Goal: Task Accomplishment & Management: Manage account settings

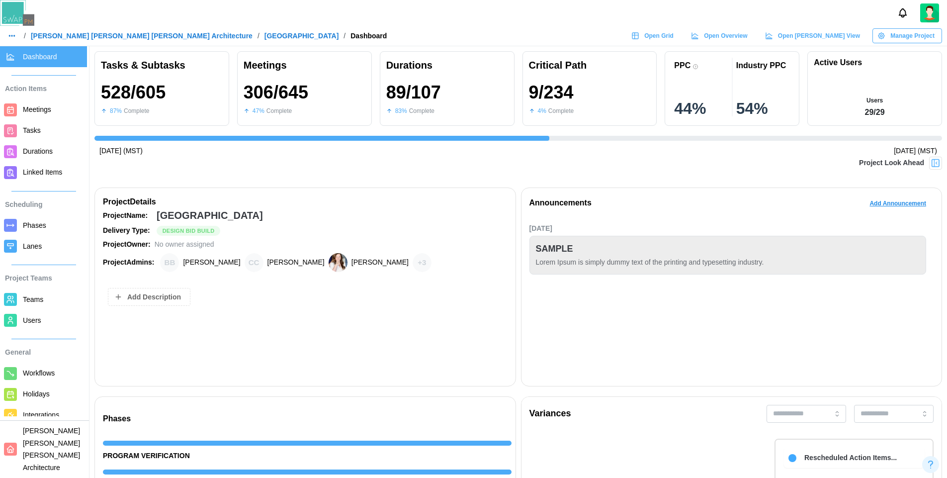
scroll to position [0, 9107]
click at [40, 324] on span "Users" at bounding box center [32, 320] width 18 height 8
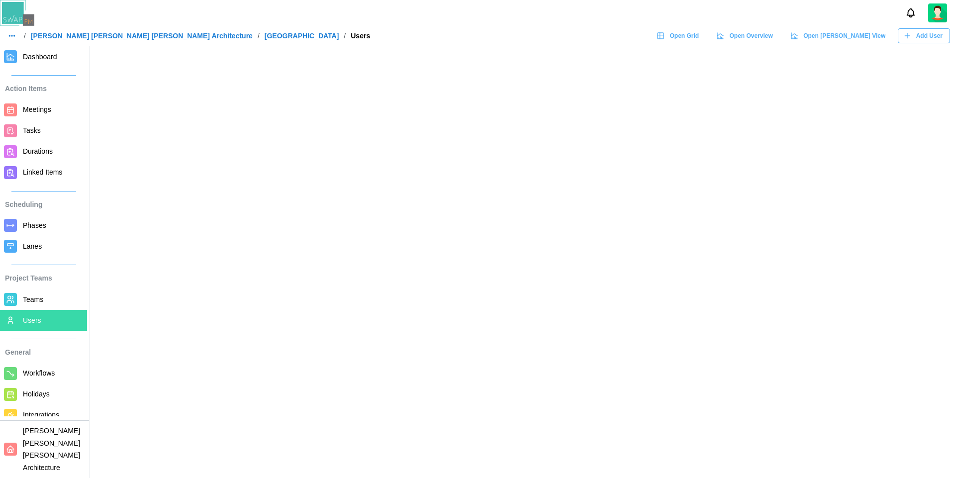
click at [110, 36] on link "[PERSON_NAME] [PERSON_NAME] [PERSON_NAME] Architecture" at bounding box center [142, 35] width 222 height 7
click at [34, 300] on span "Teams" at bounding box center [33, 299] width 20 height 8
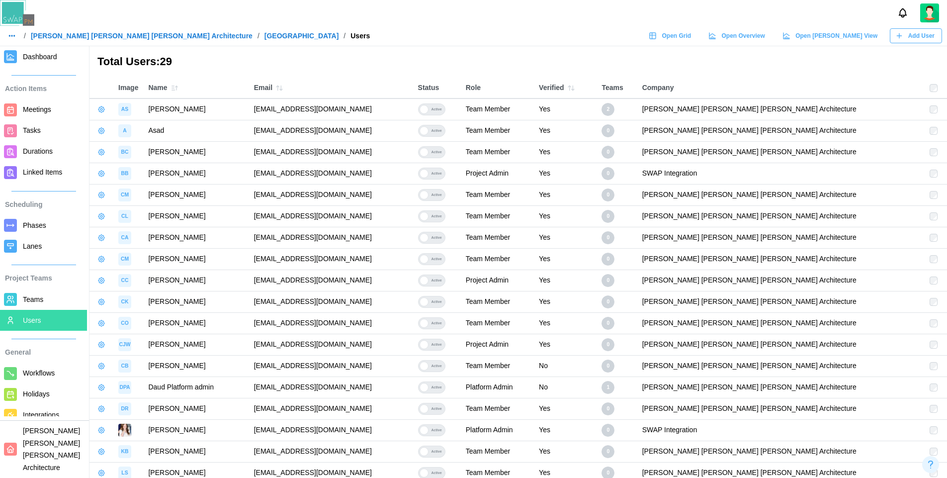
click at [909, 39] on span "Add User" at bounding box center [922, 36] width 26 height 14
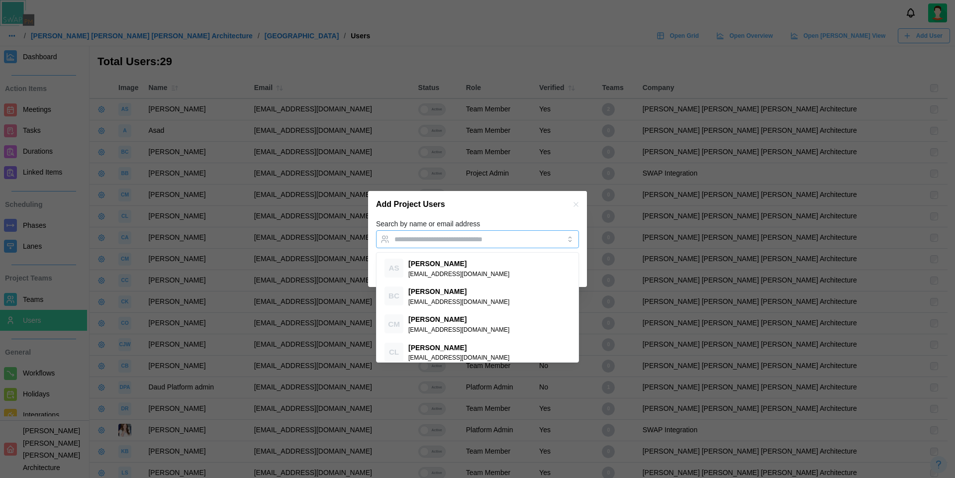
click at [438, 245] on div at bounding box center [467, 239] width 151 height 17
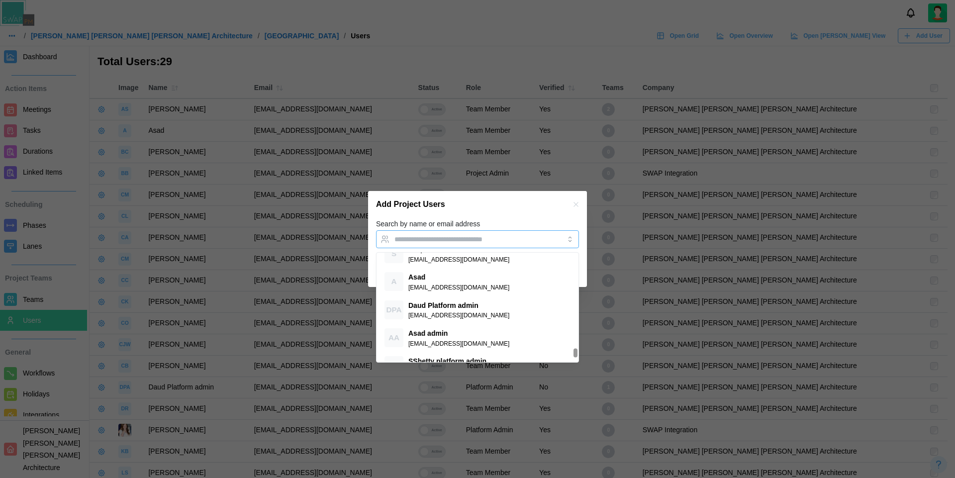
scroll to position [1266, 0]
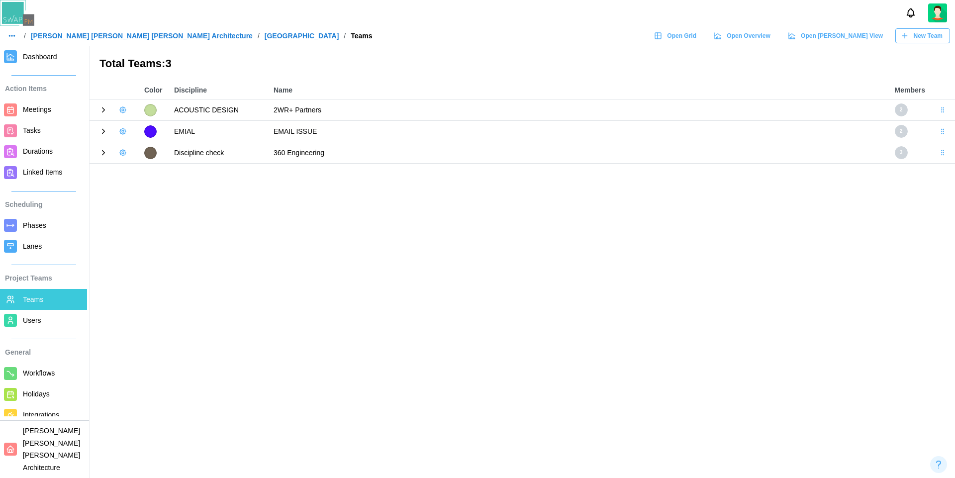
click at [102, 156] on icon at bounding box center [103, 152] width 9 height 9
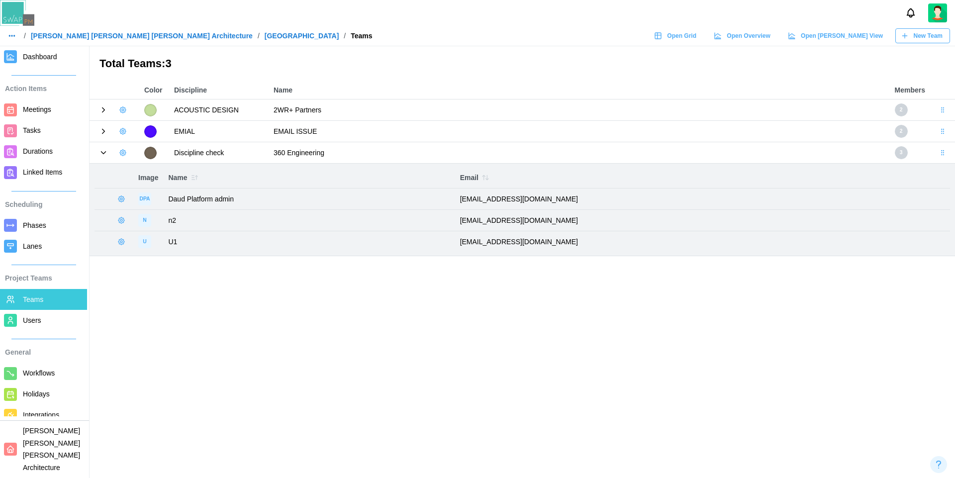
click at [124, 154] on icon "button" at bounding box center [123, 153] width 6 height 6
click at [154, 173] on div "Add User" at bounding box center [156, 174] width 37 height 8
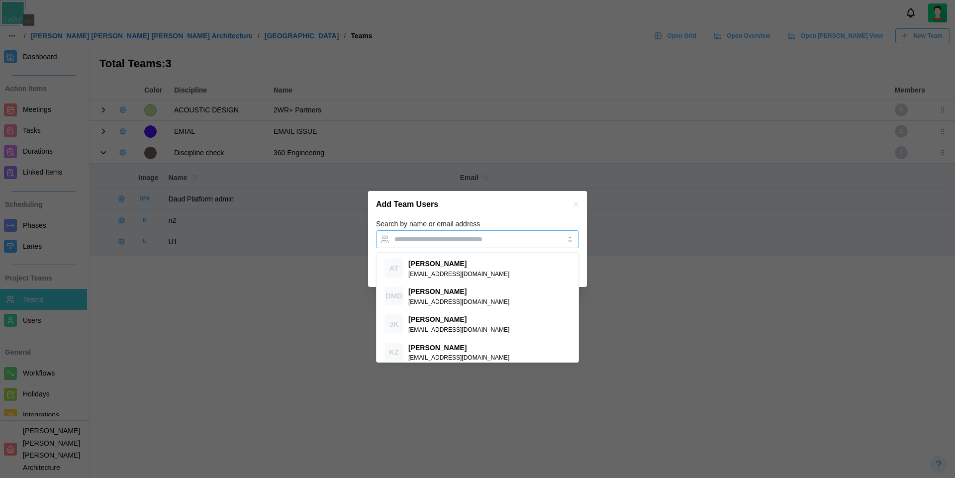
click at [440, 237] on input "Search by name or email address" at bounding box center [468, 239] width 148 height 8
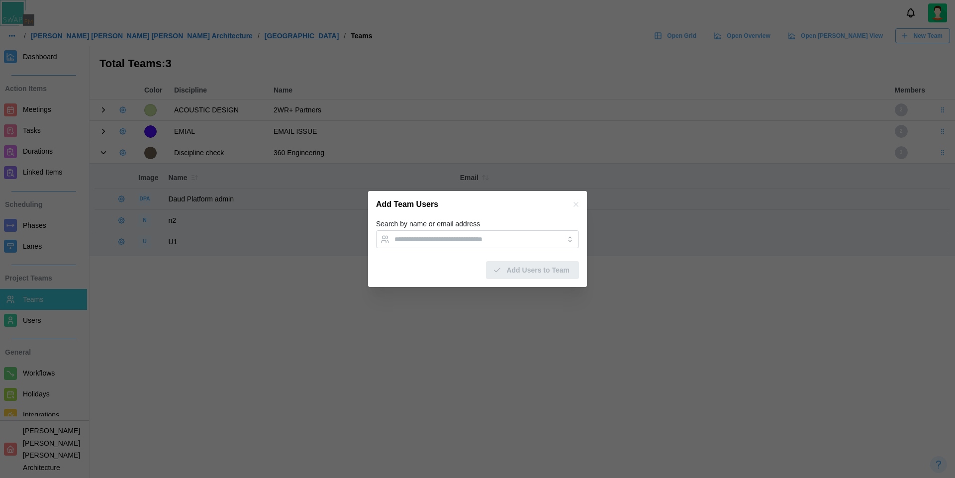
click at [575, 204] on icon "button" at bounding box center [575, 204] width 4 height 4
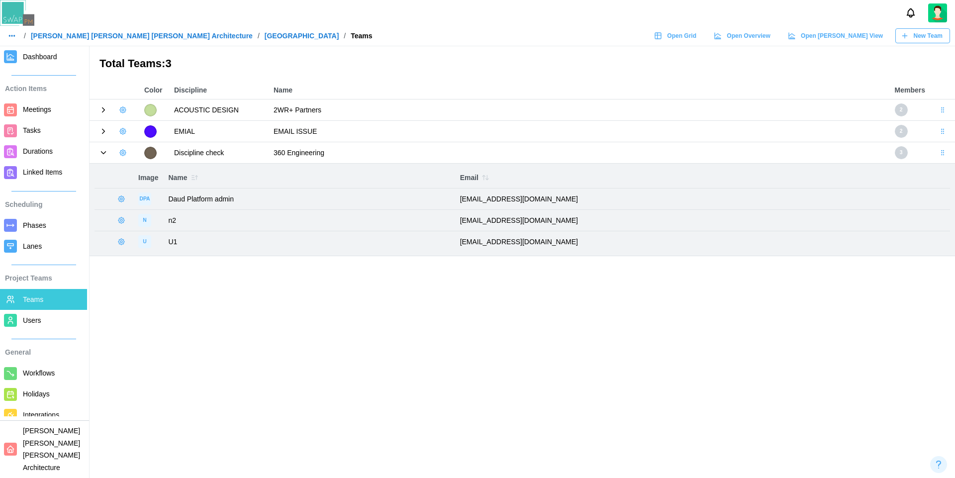
click at [101, 153] on icon at bounding box center [103, 152] width 9 height 9
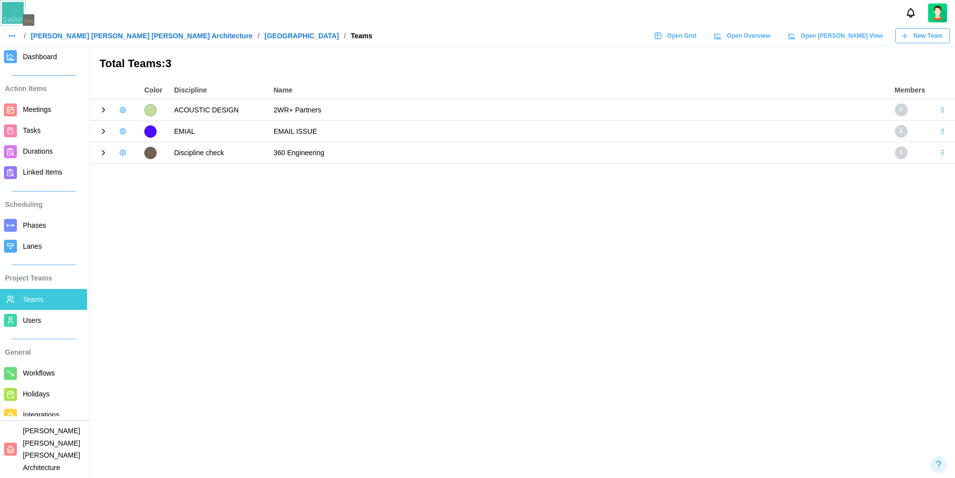
click at [102, 112] on icon at bounding box center [103, 110] width 2 height 4
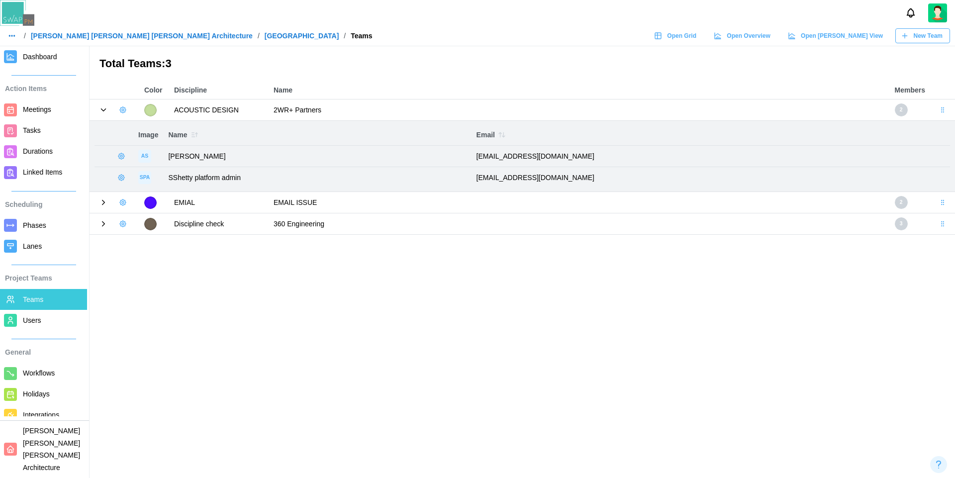
click at [102, 112] on icon at bounding box center [103, 109] width 9 height 9
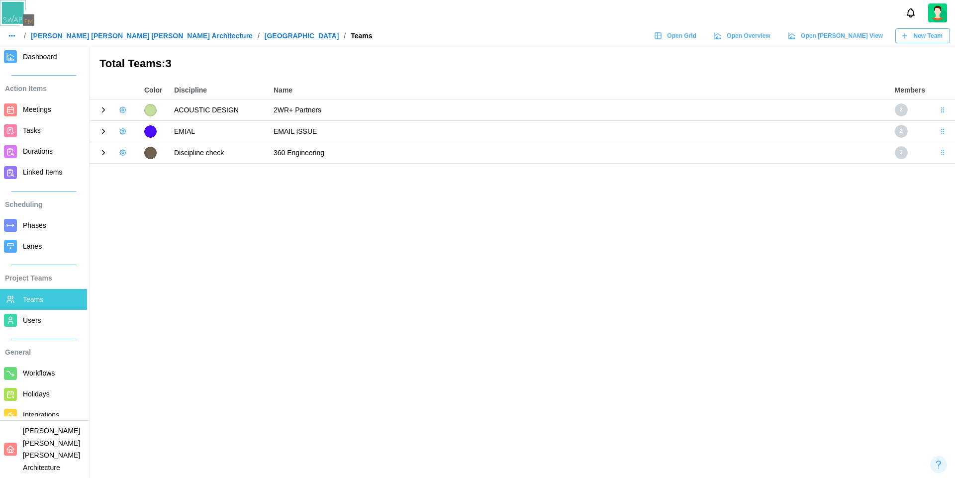
click at [102, 112] on icon at bounding box center [103, 110] width 2 height 4
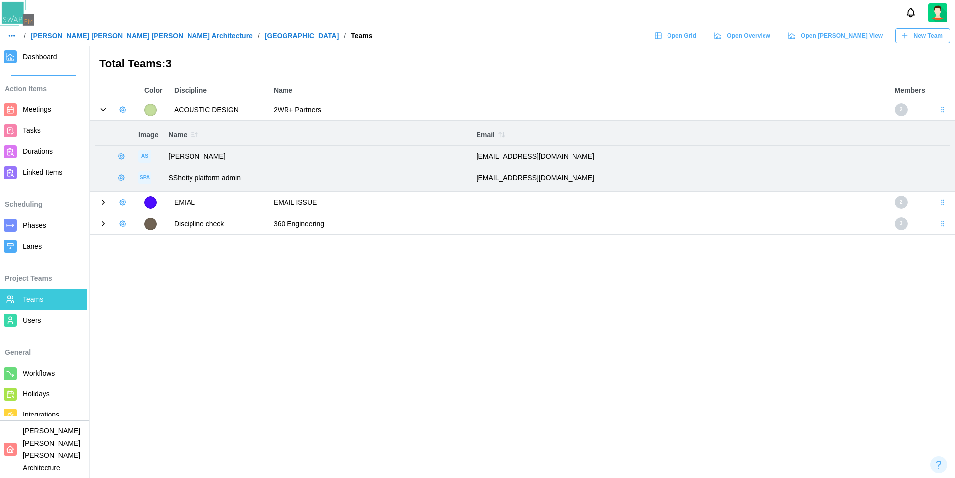
click at [122, 111] on icon "button" at bounding box center [123, 110] width 2 height 2
click at [153, 130] on div "Add User" at bounding box center [156, 131] width 37 height 8
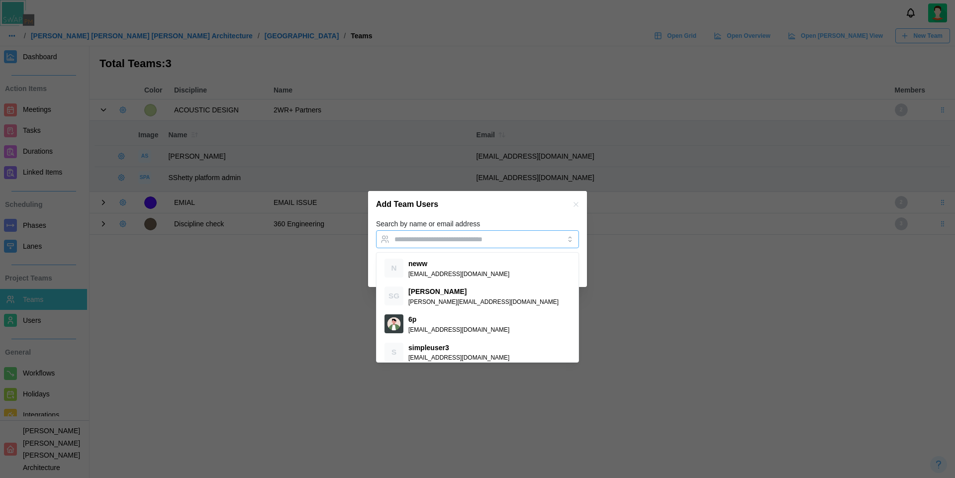
click at [455, 241] on input "Search by name or email address" at bounding box center [468, 239] width 148 height 8
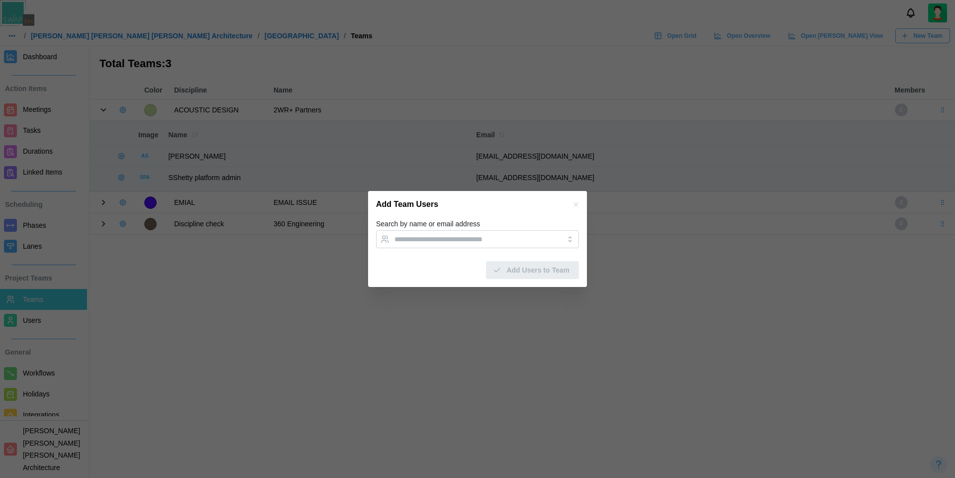
click at [532, 212] on div "Add Team Users" at bounding box center [477, 204] width 219 height 27
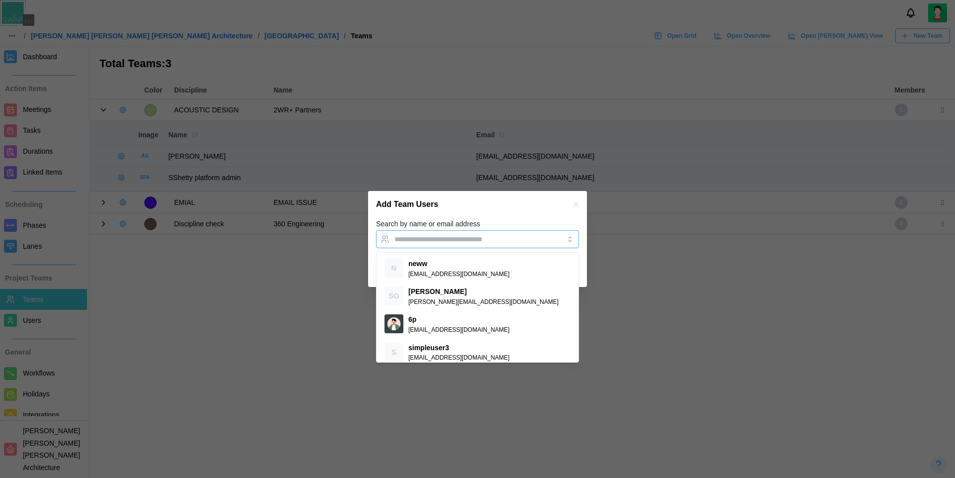
click at [450, 236] on input "Search by name or email address" at bounding box center [468, 239] width 148 height 8
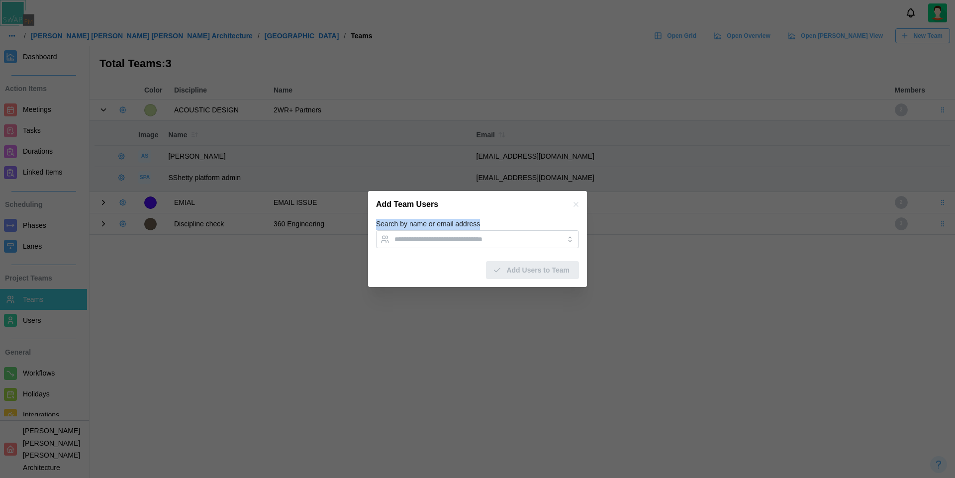
drag, startPoint x: 482, startPoint y: 220, endPoint x: 376, endPoint y: 221, distance: 106.4
click at [376, 221] on div "Search by name or email address" at bounding box center [477, 233] width 203 height 30
click at [490, 211] on div "Add Team Users" at bounding box center [477, 204] width 219 height 27
drag, startPoint x: 490, startPoint y: 250, endPoint x: 579, endPoint y: 203, distance: 100.8
click at [579, 203] on section "Add Team Users Search by name or email address Add Users to Team" at bounding box center [477, 239] width 219 height 96
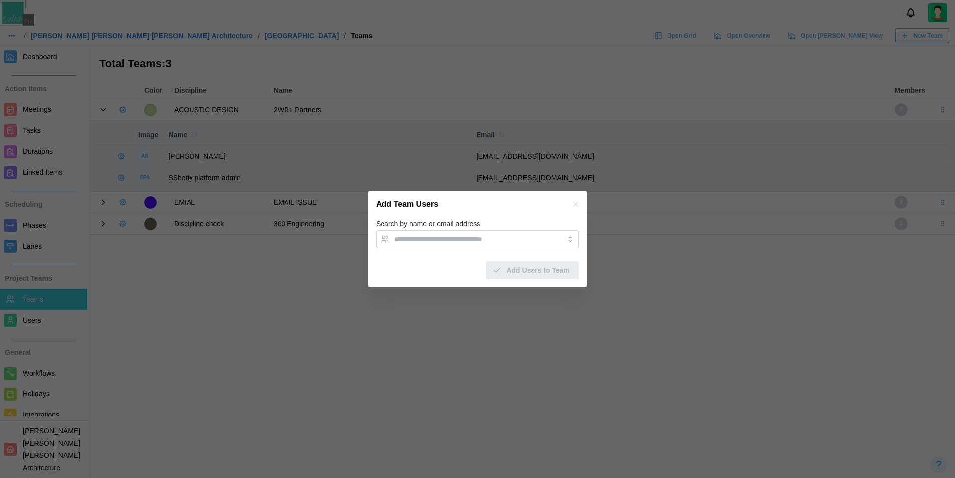
click at [579, 203] on icon "button" at bounding box center [576, 204] width 8 height 8
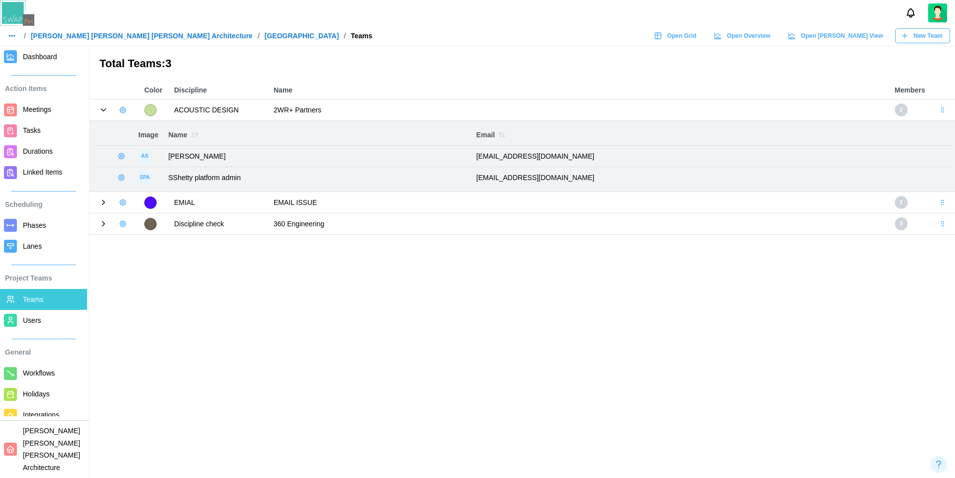
click at [105, 109] on icon at bounding box center [103, 109] width 9 height 9
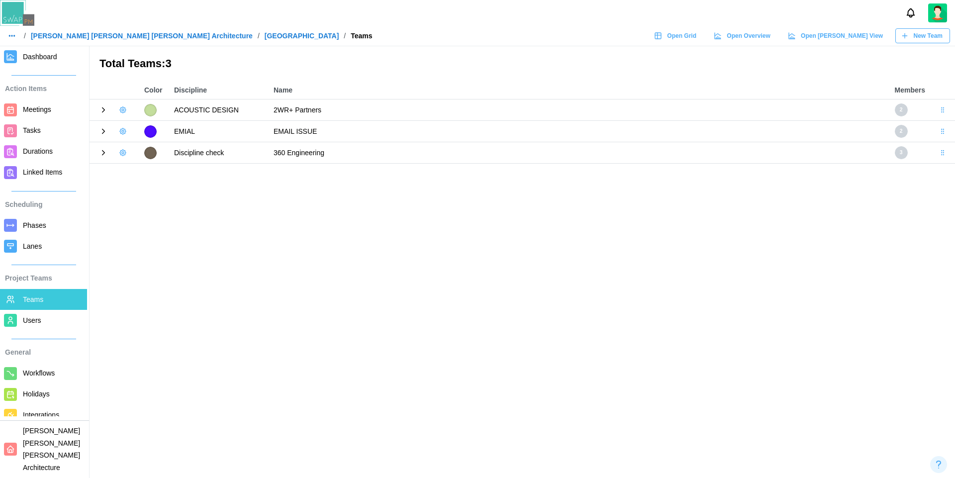
click at [101, 133] on icon at bounding box center [103, 131] width 9 height 9
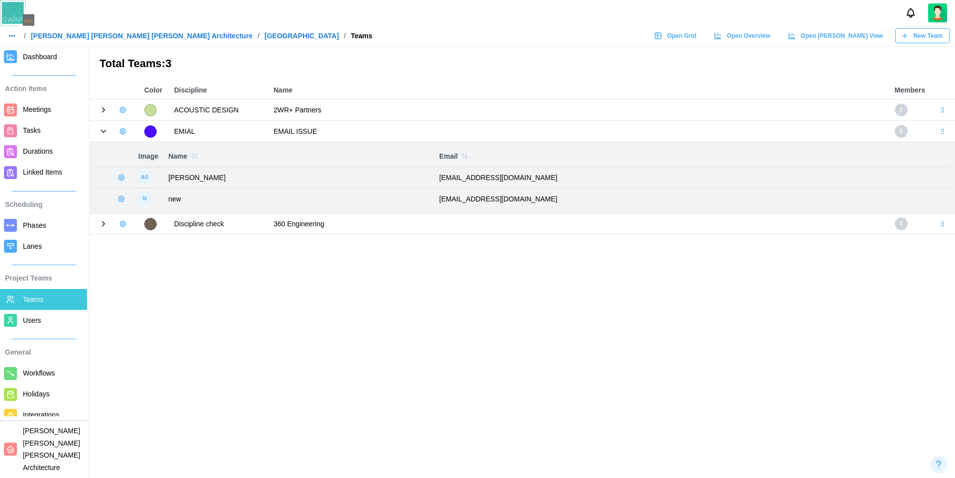
click at [126, 134] on icon "button" at bounding box center [123, 131] width 8 height 8
click at [163, 148] on div "Add User" at bounding box center [156, 152] width 37 height 8
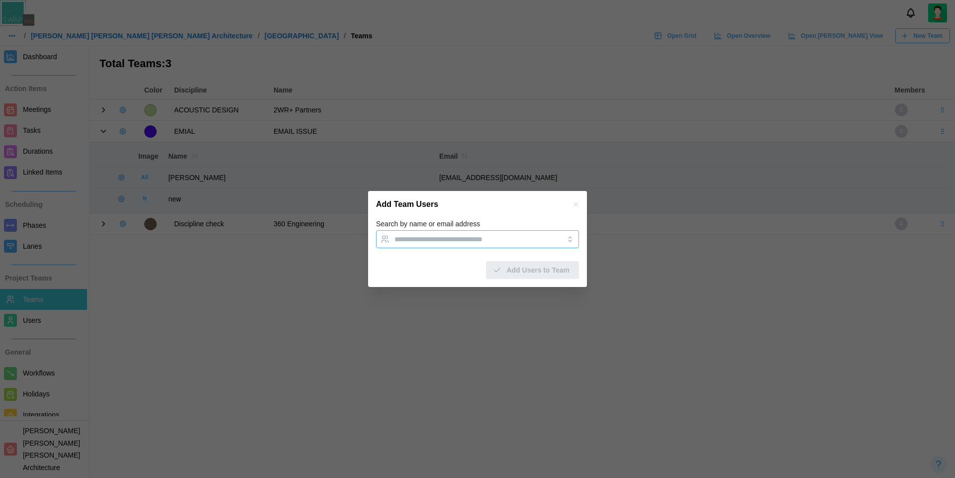
click at [429, 240] on input "Search by name or email address" at bounding box center [468, 239] width 148 height 8
click at [476, 241] on input "Search by name or email address" at bounding box center [468, 239] width 148 height 8
click at [574, 203] on icon "button" at bounding box center [575, 204] width 4 height 4
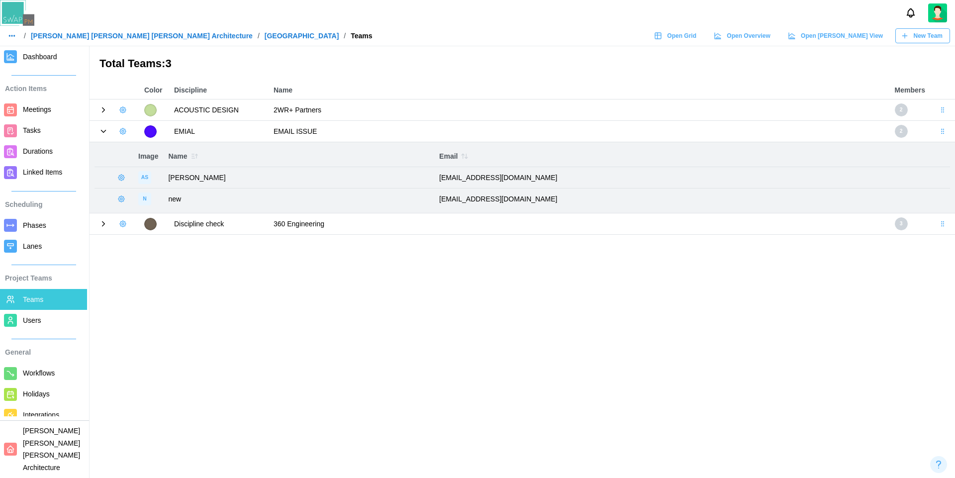
click at [105, 131] on icon at bounding box center [103, 131] width 9 height 9
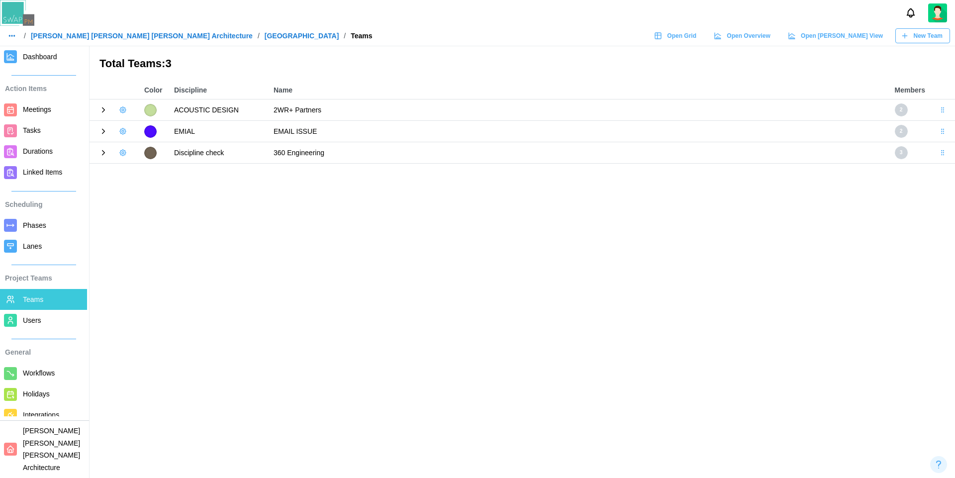
click at [931, 40] on span "New Team" at bounding box center [927, 36] width 29 height 14
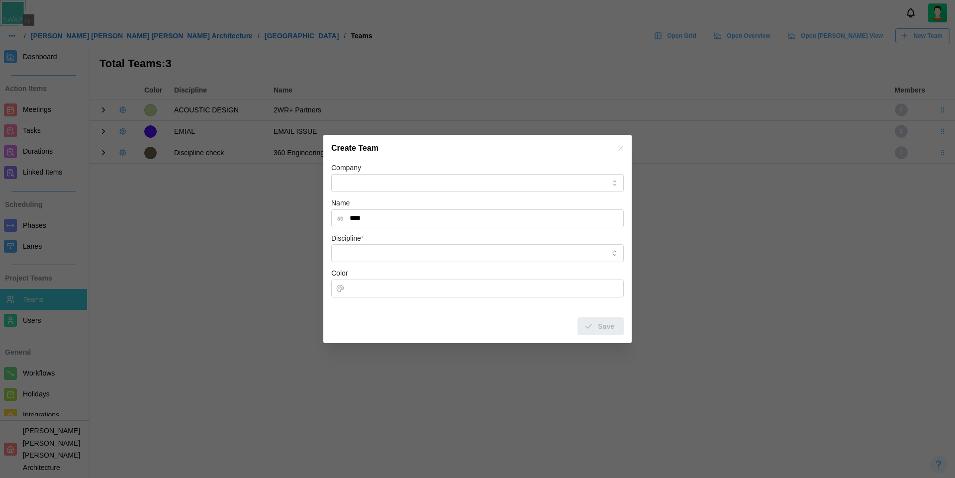
type input "****"
click at [476, 255] on input "Discipline *" at bounding box center [477, 253] width 292 height 18
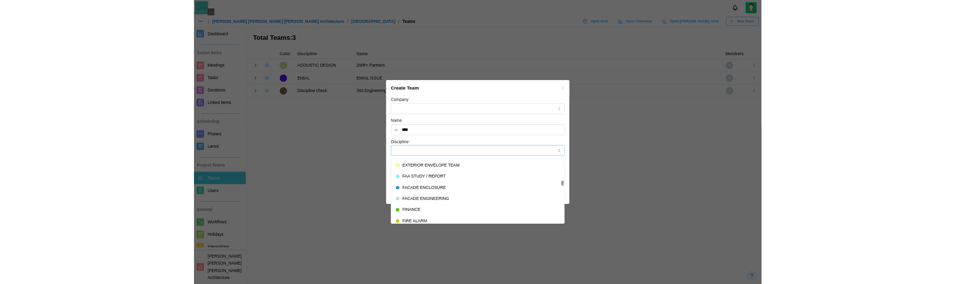
scroll to position [2025, 0]
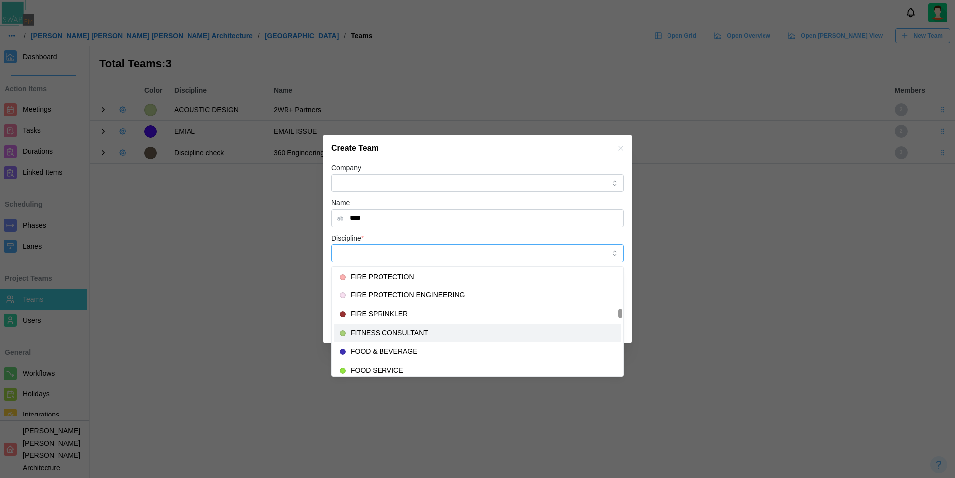
type input "**********"
type input "*******"
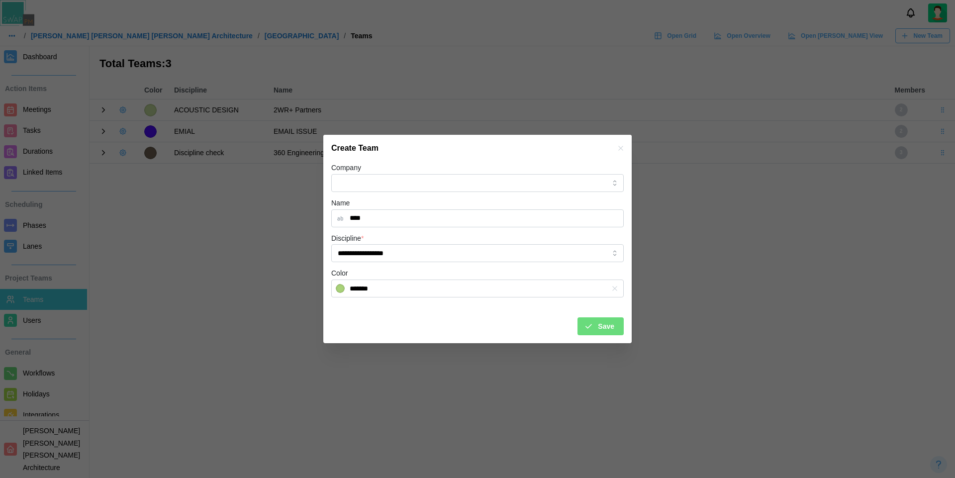
click at [609, 331] on span "Save" at bounding box center [606, 326] width 16 height 17
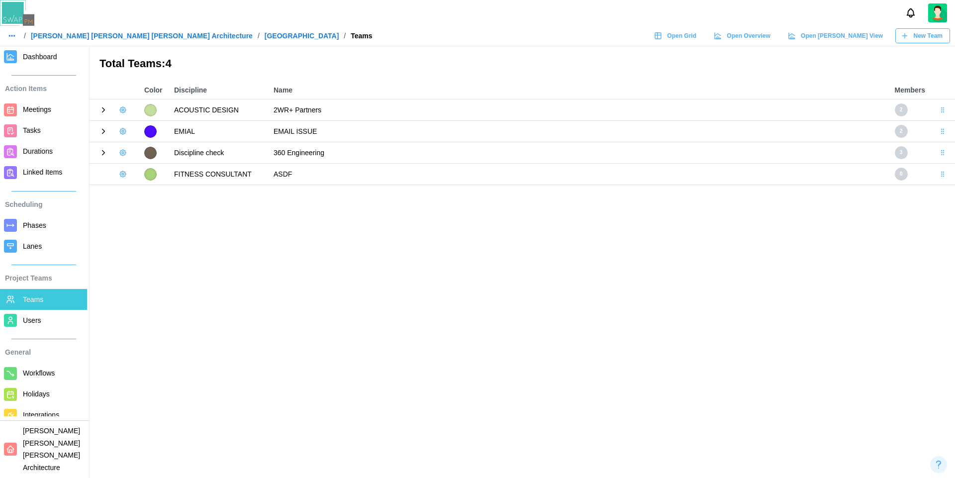
click at [123, 174] on icon "button" at bounding box center [123, 174] width 8 height 8
click at [151, 196] on div "Add User" at bounding box center [156, 195] width 37 height 8
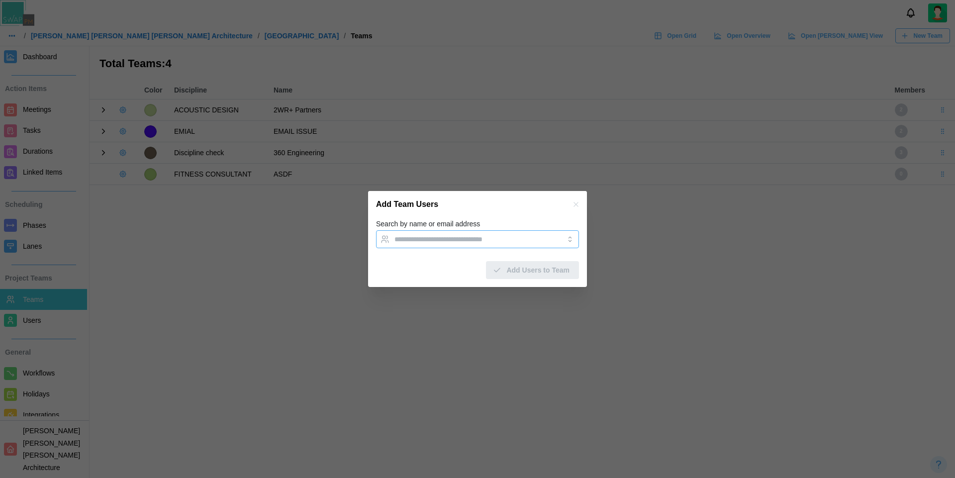
click at [442, 232] on div at bounding box center [467, 239] width 151 height 17
click at [452, 239] on input "Search by name or email address" at bounding box center [468, 239] width 148 height 8
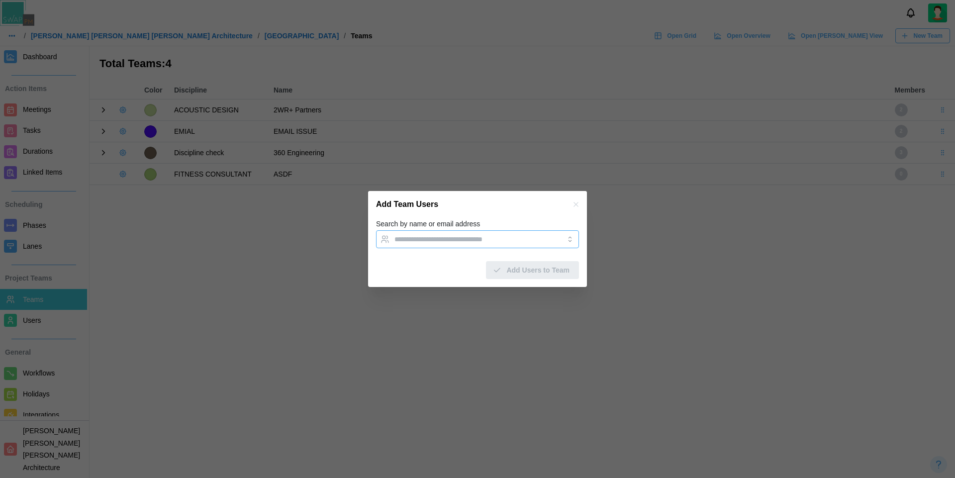
click at [452, 239] on input "Search by name or email address" at bounding box center [468, 239] width 148 height 8
click at [452, 234] on div at bounding box center [467, 239] width 151 height 17
click at [453, 238] on input "Search by name or email address" at bounding box center [468, 239] width 148 height 8
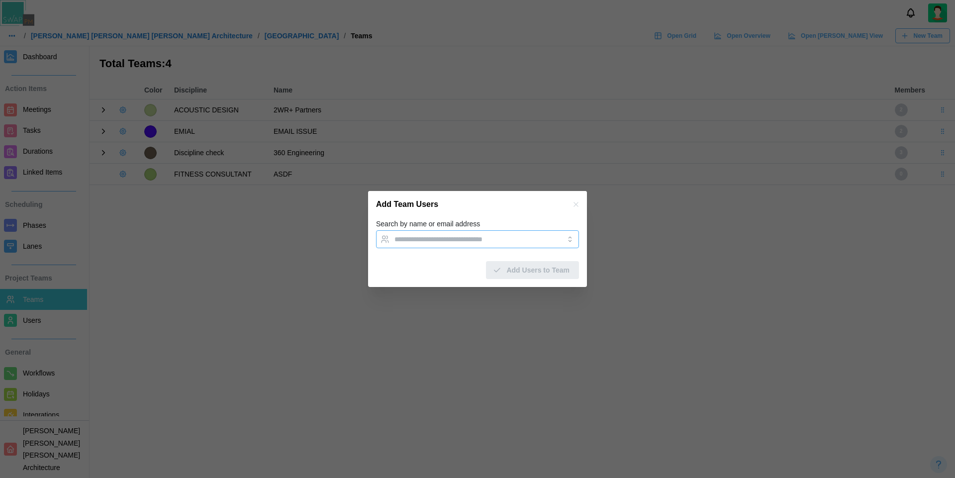
click at [453, 238] on input "Search by name or email address" at bounding box center [468, 239] width 148 height 8
click at [576, 206] on icon "button" at bounding box center [575, 204] width 4 height 4
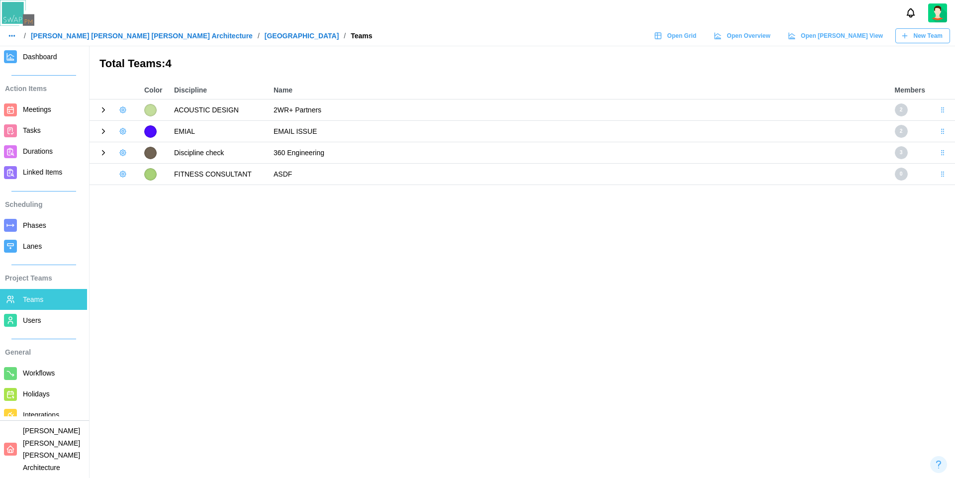
click at [122, 175] on icon "button" at bounding box center [123, 174] width 2 height 2
click at [145, 197] on div "Add User" at bounding box center [156, 195] width 37 height 8
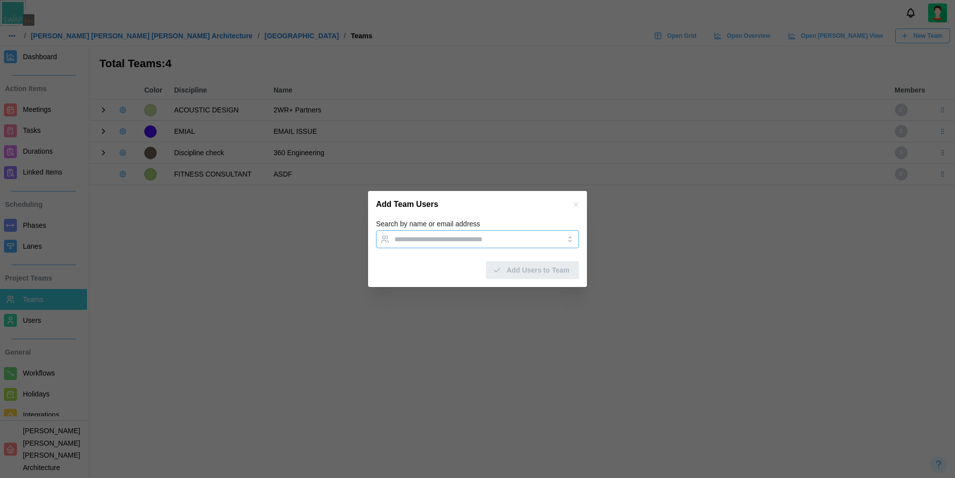
click at [439, 238] on input "Search by name or email address" at bounding box center [468, 239] width 148 height 8
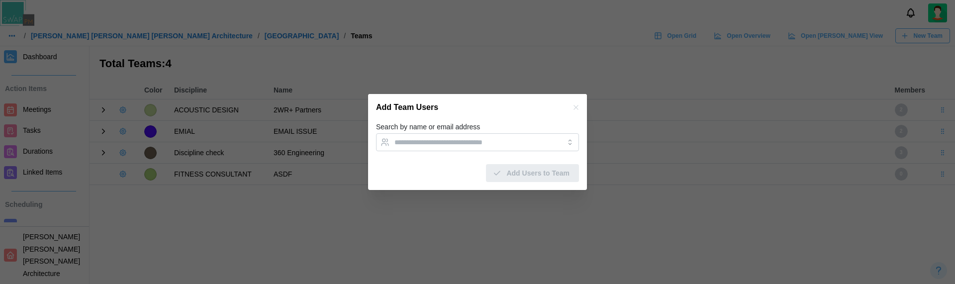
click at [576, 108] on icon "button" at bounding box center [575, 107] width 4 height 4
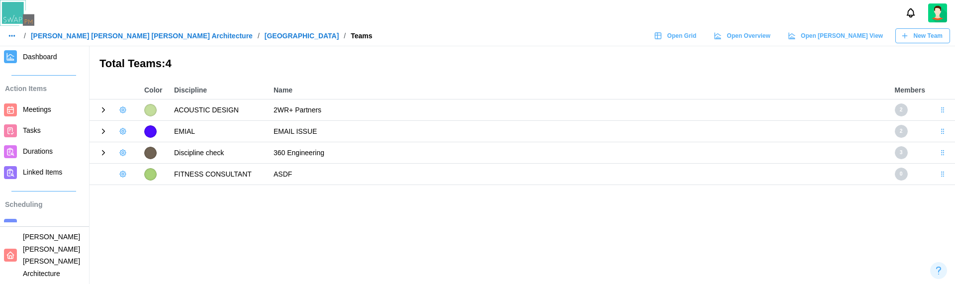
click at [123, 174] on icon "button" at bounding box center [123, 174] width 8 height 8
click at [169, 195] on div "Add User" at bounding box center [156, 195] width 37 height 8
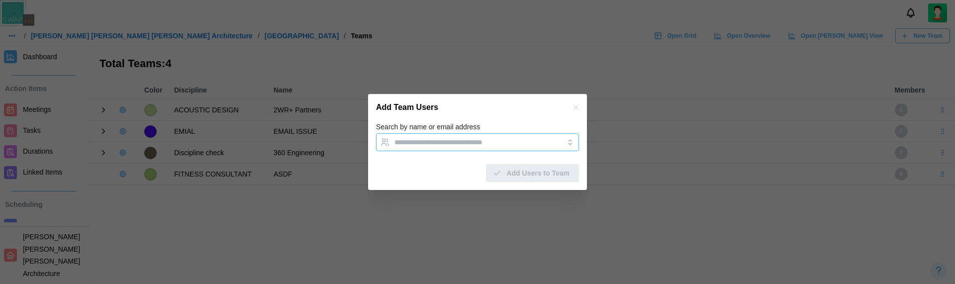
click at [466, 144] on input "Search by name or email address" at bounding box center [468, 142] width 148 height 8
click at [577, 104] on icon "button" at bounding box center [576, 107] width 8 height 8
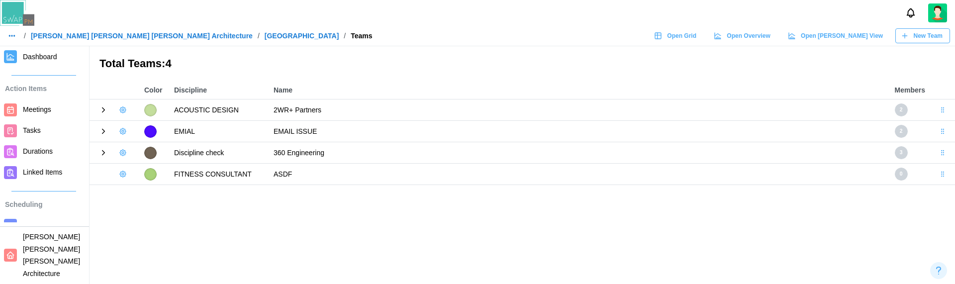
click at [121, 154] on icon "button" at bounding box center [123, 153] width 8 height 8
click at [154, 170] on div "Add User" at bounding box center [156, 174] width 37 height 8
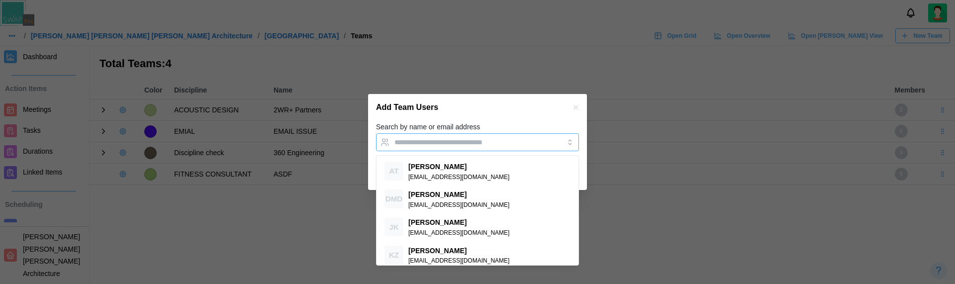
click at [452, 137] on div at bounding box center [467, 142] width 151 height 17
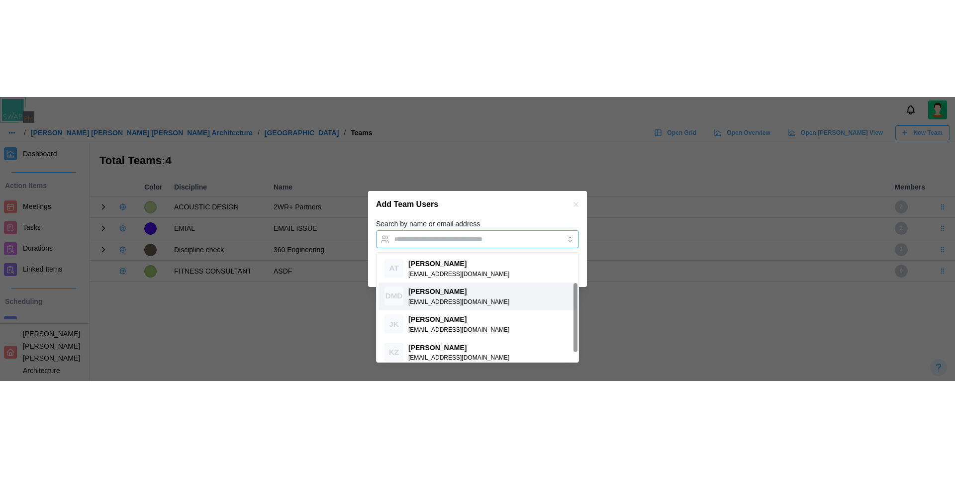
scroll to position [63, 0]
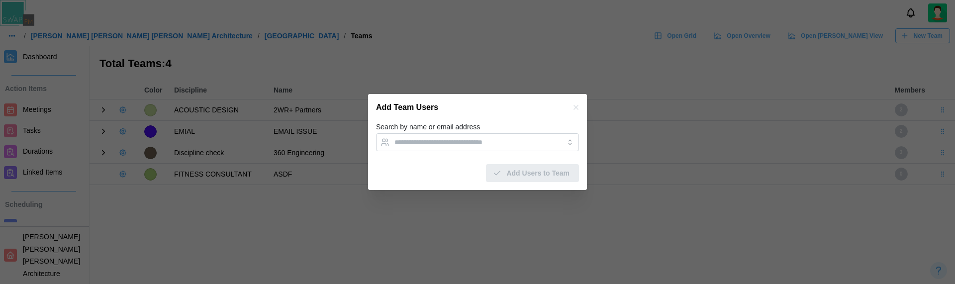
drag, startPoint x: 581, startPoint y: 108, endPoint x: 574, endPoint y: 108, distance: 7.0
click at [574, 108] on div "Add Team Users" at bounding box center [477, 107] width 219 height 27
click at [574, 108] on icon "button" at bounding box center [576, 107] width 8 height 8
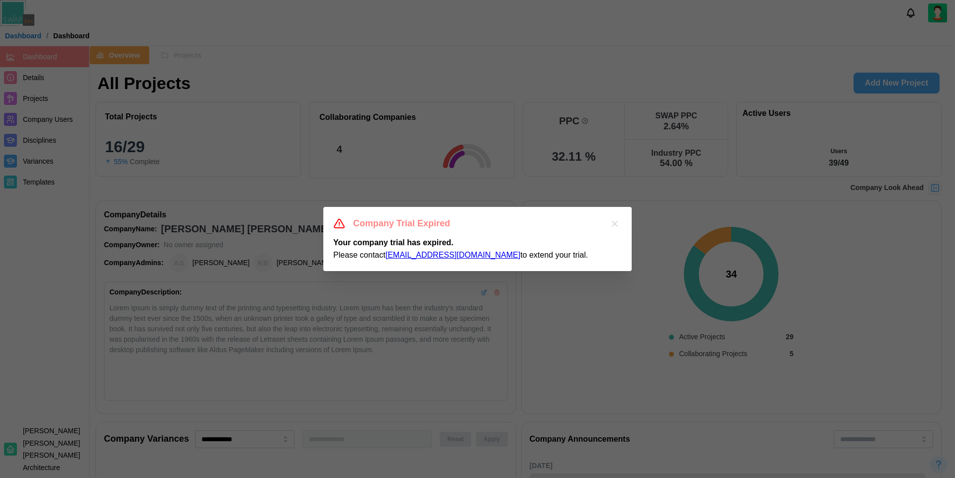
click at [615, 228] on icon "button" at bounding box center [615, 224] width 10 height 10
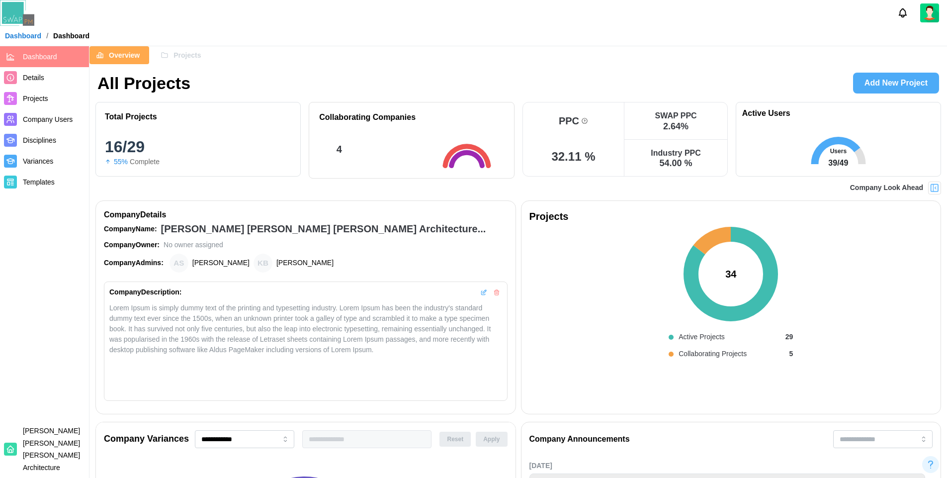
click at [59, 118] on span "Company Users" at bounding box center [48, 119] width 50 height 8
